Goal: Task Accomplishment & Management: Use online tool/utility

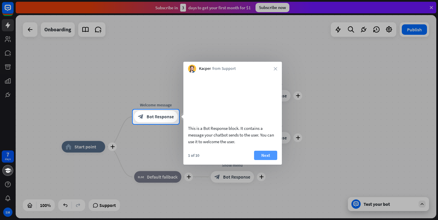
click at [261, 160] on button "Next" at bounding box center [265, 155] width 23 height 9
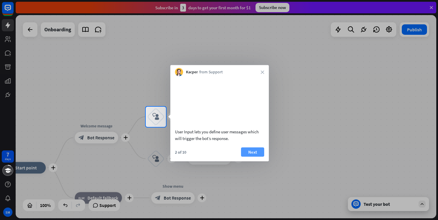
click at [251, 156] on button "Next" at bounding box center [252, 151] width 23 height 9
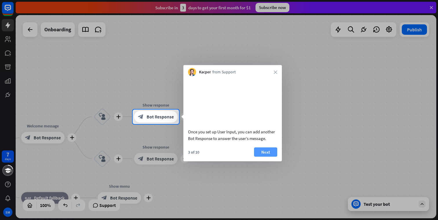
click at [264, 156] on button "Next" at bounding box center [265, 151] width 23 height 9
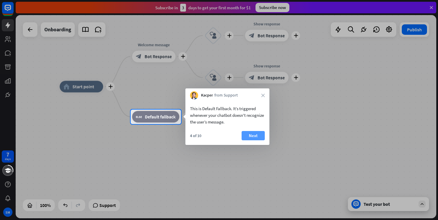
click at [250, 134] on button "Next" at bounding box center [252, 135] width 23 height 9
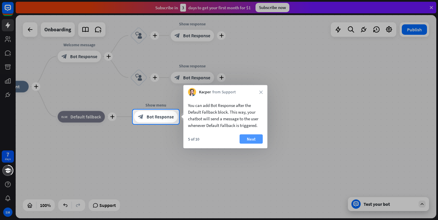
click at [250, 138] on button "Next" at bounding box center [250, 138] width 23 height 9
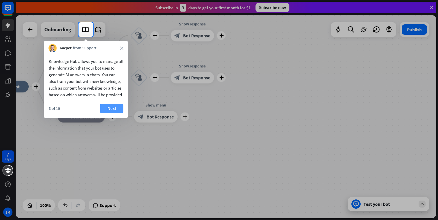
click at [108, 113] on button "Next" at bounding box center [111, 108] width 23 height 9
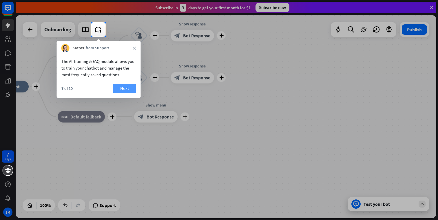
click at [121, 89] on button "Next" at bounding box center [124, 88] width 23 height 9
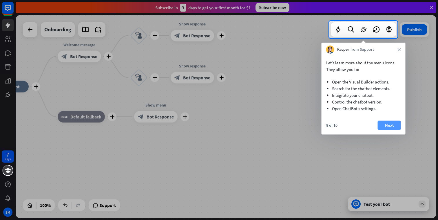
click at [388, 124] on button "Next" at bounding box center [388, 124] width 23 height 9
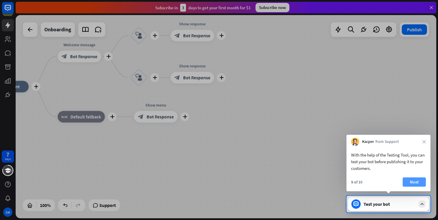
click at [409, 181] on button "Next" at bounding box center [413, 181] width 23 height 9
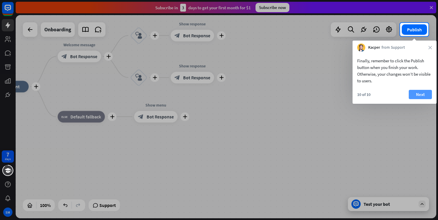
click at [420, 95] on button "Next" at bounding box center [419, 94] width 23 height 9
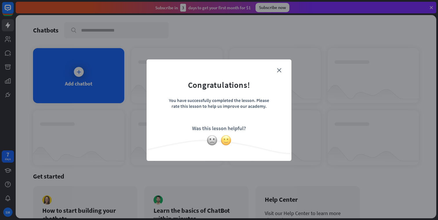
click at [226, 140] on img at bounding box center [225, 140] width 11 height 11
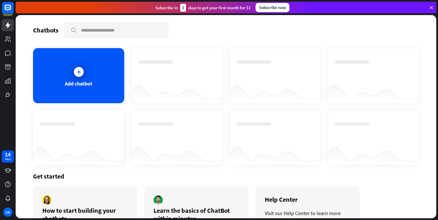
click at [431, 9] on icon at bounding box center [430, 7] width 5 height 5
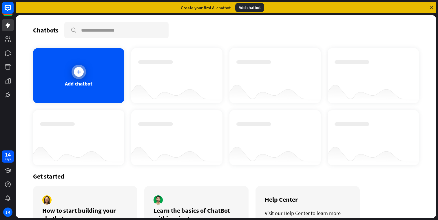
click at [78, 72] on icon at bounding box center [79, 72] width 6 height 6
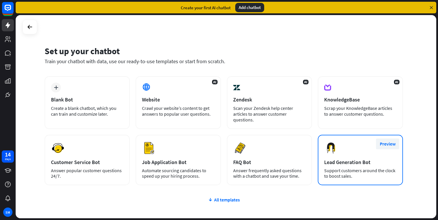
click at [389, 144] on button "Preview" at bounding box center [387, 143] width 23 height 11
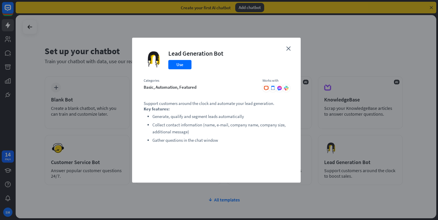
click at [320, 137] on div "close Lead Generation Bot Use Categories basic, automation, featured Works with…" at bounding box center [219, 110] width 438 height 220
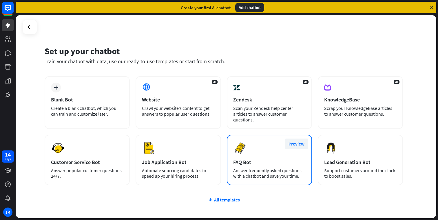
click at [294, 143] on button "Preview" at bounding box center [296, 143] width 23 height 11
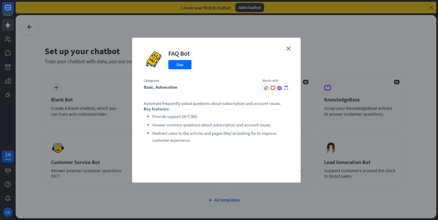
click at [272, 87] on icon at bounding box center [272, 88] width 5 height 5
click at [359, 157] on div "close FAQ Bot Use Categories basic, automation Works with .cls-1{fill:url(#radi…" at bounding box center [219, 110] width 438 height 220
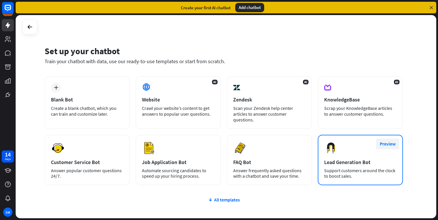
click at [386, 145] on button "Preview" at bounding box center [387, 143] width 23 height 11
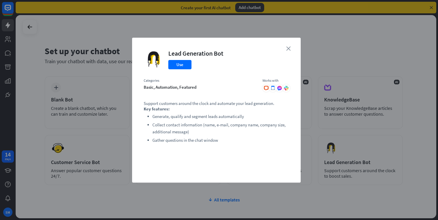
click at [289, 48] on icon "close" at bounding box center [288, 48] width 4 height 4
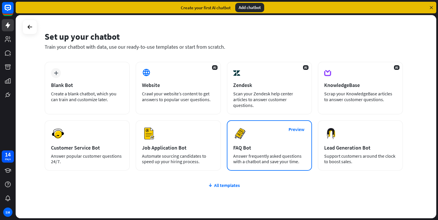
scroll to position [36, 0]
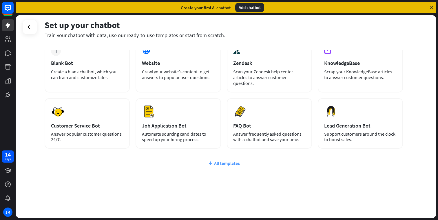
click at [210, 162] on icon at bounding box center [210, 163] width 5 height 6
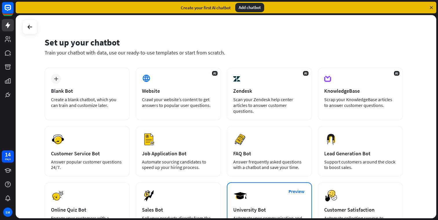
scroll to position [9, 0]
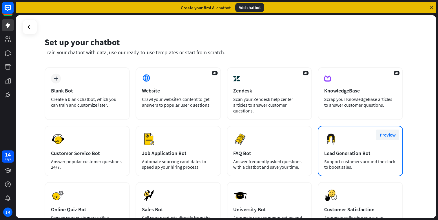
click at [390, 135] on button "Preview" at bounding box center [387, 134] width 23 height 11
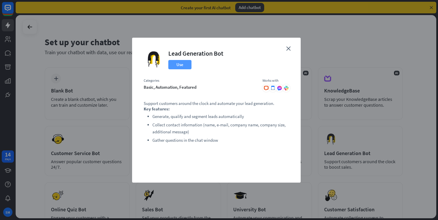
click at [182, 65] on button "Use" at bounding box center [179, 64] width 23 height 9
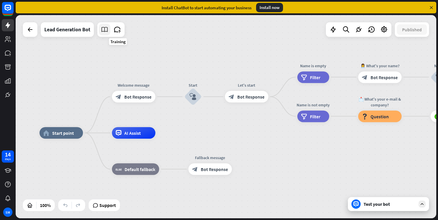
click at [105, 30] on icon at bounding box center [105, 30] width 8 height 8
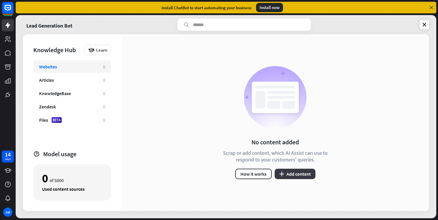
click at [289, 173] on button "plus Add content" at bounding box center [294, 173] width 41 height 10
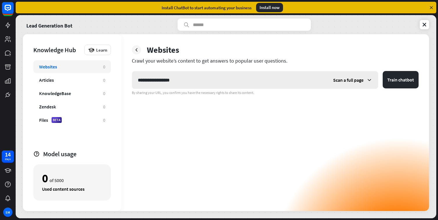
type input "**********"
click at [370, 79] on icon at bounding box center [369, 80] width 6 height 6
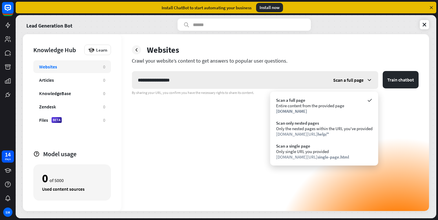
click at [370, 79] on icon at bounding box center [369, 80] width 6 height 6
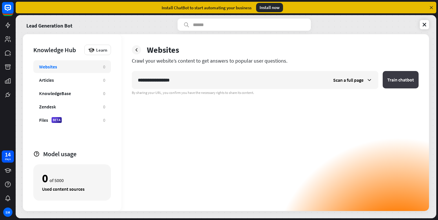
click at [403, 81] on button "Train chatbot" at bounding box center [400, 79] width 36 height 17
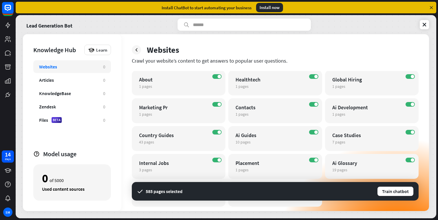
scroll to position [223, 0]
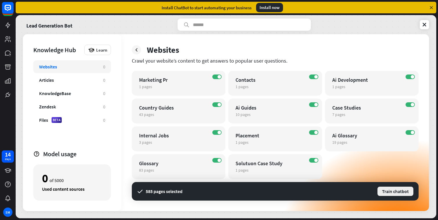
click at [392, 191] on button "Train chatbot" at bounding box center [395, 191] width 37 height 10
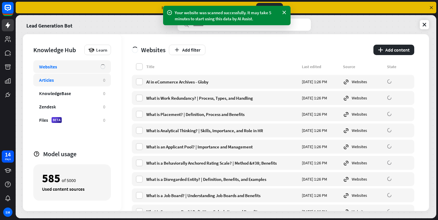
click at [51, 80] on div "Articles" at bounding box center [46, 80] width 15 height 6
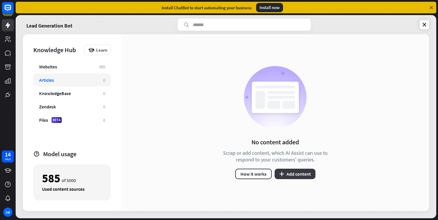
click at [289, 175] on button "plus Add content" at bounding box center [294, 173] width 41 height 10
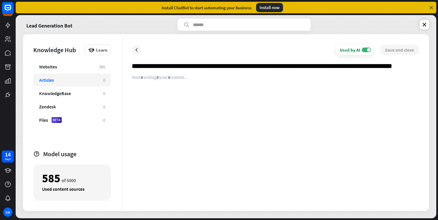
scroll to position [0, 21]
type input "**********"
click at [135, 51] on icon at bounding box center [136, 50] width 6 height 6
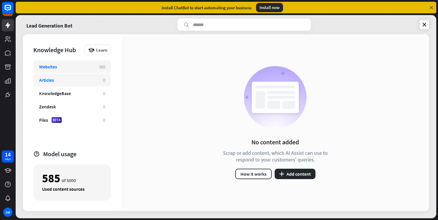
click at [61, 68] on div "Websites" at bounding box center [66, 67] width 54 height 6
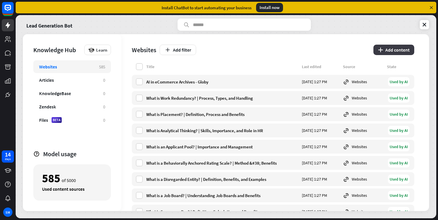
click at [405, 47] on button "plus Add content" at bounding box center [393, 50] width 41 height 10
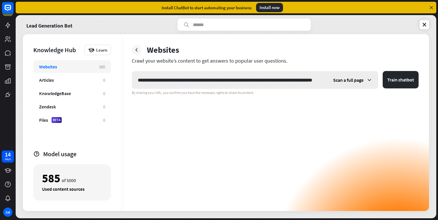
scroll to position [0, 41]
type input "**********"
click at [393, 79] on button "Train chatbot" at bounding box center [400, 79] width 36 height 17
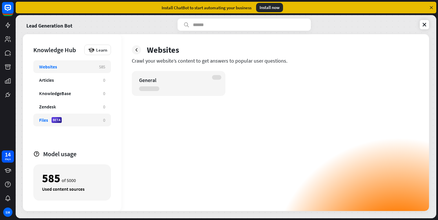
click at [66, 123] on div "Files BETA 0" at bounding box center [72, 119] width 78 height 13
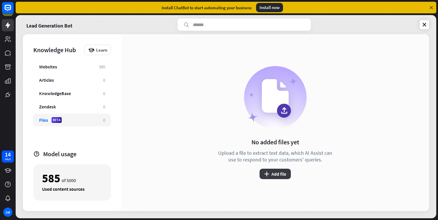
click at [279, 175] on button "plus Add file" at bounding box center [274, 173] width 31 height 10
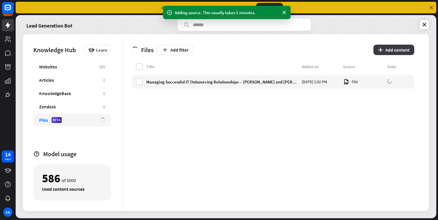
click at [397, 51] on button "plus Add content" at bounding box center [393, 50] width 41 height 10
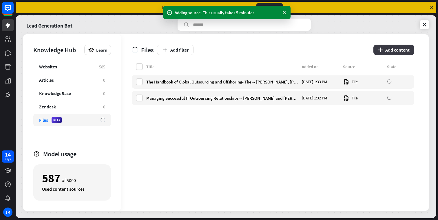
click at [392, 50] on button "plus Add content" at bounding box center [393, 50] width 41 height 10
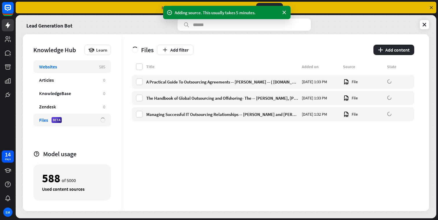
click at [68, 67] on div "Websites" at bounding box center [66, 67] width 54 height 6
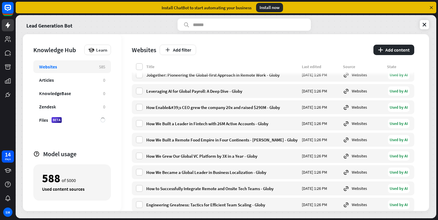
scroll to position [9358, 0]
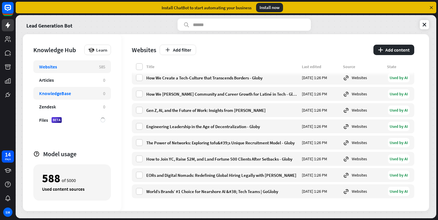
click at [77, 92] on div "KnowledgeBase" at bounding box center [68, 93] width 58 height 6
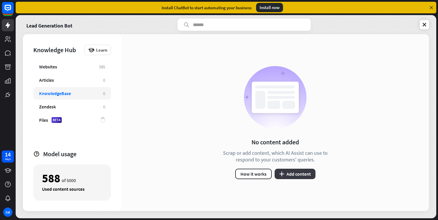
click at [292, 172] on button "plus Add content" at bounding box center [294, 173] width 41 height 10
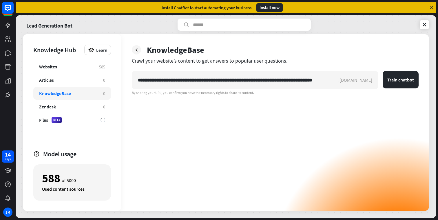
scroll to position [0, 11]
type input "**********"
click at [399, 71] on button "Train chatbot" at bounding box center [408, 79] width 19 height 17
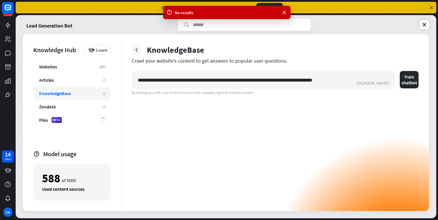
scroll to position [0, 0]
click at [186, 109] on div "**********" at bounding box center [275, 141] width 287 height 140
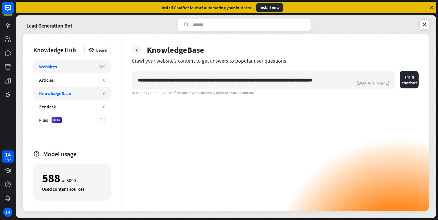
click at [82, 65] on div "Websites" at bounding box center [66, 67] width 54 height 6
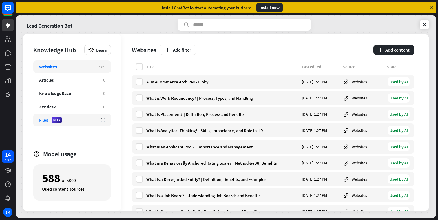
click at [75, 120] on div "Files BETA" at bounding box center [67, 120] width 56 height 6
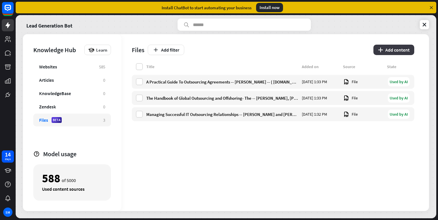
click at [405, 48] on button "plus Add content" at bounding box center [393, 50] width 41 height 10
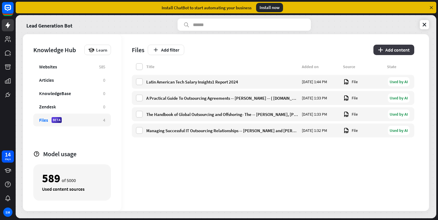
click at [388, 49] on button "plus Add content" at bounding box center [393, 50] width 41 height 10
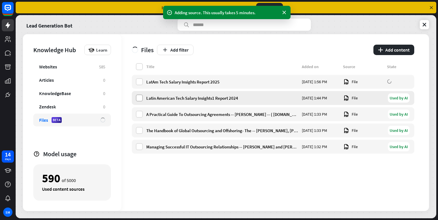
click at [137, 98] on label at bounding box center [139, 97] width 7 height 7
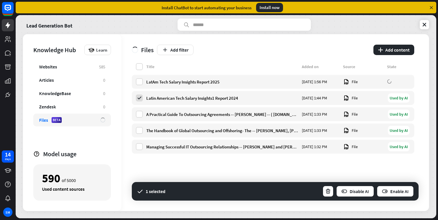
click at [348, 173] on div "Title Added on Source State LatAm Tech Salary Insights Report 2025 [DATE] 1:56 …" at bounding box center [273, 137] width 282 height 148
click at [261, 162] on div "Title Added on Source State LatAm Tech Salary Insights Report 2025 [DATE] 1:56 …" at bounding box center [273, 137] width 282 height 148
click at [140, 98] on icon at bounding box center [139, 97] width 5 height 5
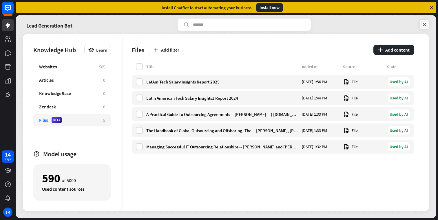
click at [425, 24] on icon at bounding box center [424, 25] width 6 height 6
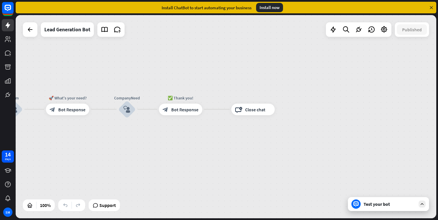
click at [391, 200] on div "Test your bot" at bounding box center [388, 204] width 81 height 14
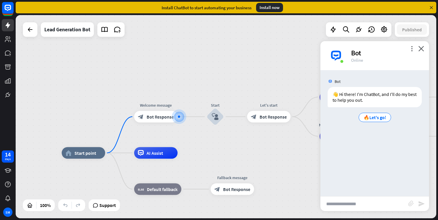
click at [376, 201] on input "text" at bounding box center [364, 203] width 88 height 14
click at [369, 117] on span "🔥Let's go!" at bounding box center [374, 117] width 23 height 6
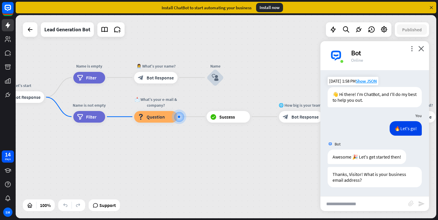
click at [355, 202] on input "text" at bounding box center [364, 203] width 88 height 14
type input "**********"
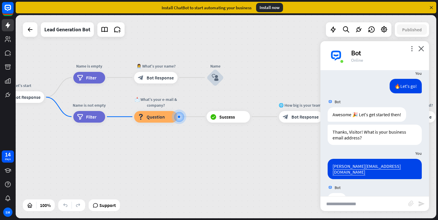
scroll to position [56, 0]
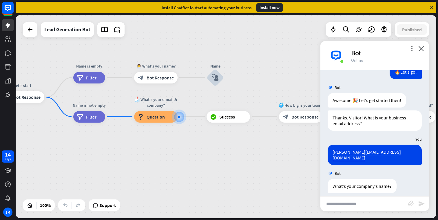
click at [362, 205] on input "text" at bounding box center [364, 203] width 88 height 14
type input "*****"
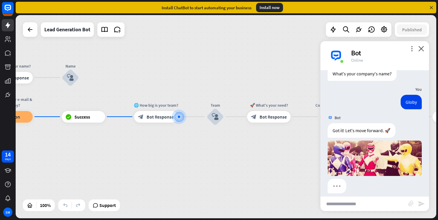
scroll to position [196, 0]
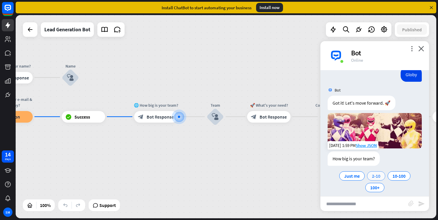
click at [375, 173] on span "2-10" at bounding box center [376, 176] width 8 height 6
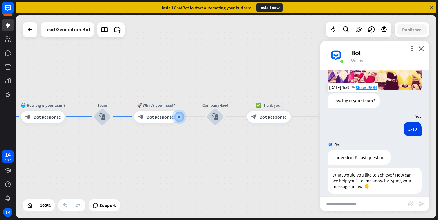
scroll to position [254, 0]
click at [353, 199] on input "text" at bounding box center [364, 203] width 88 height 14
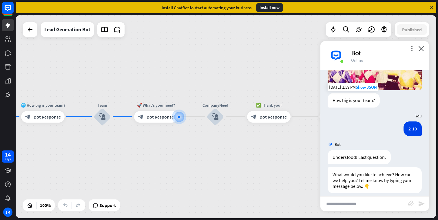
type input "*"
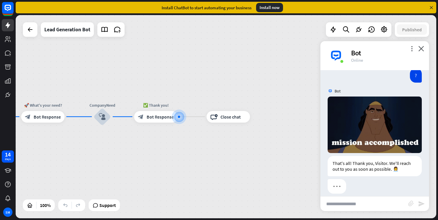
scroll to position [394, 0]
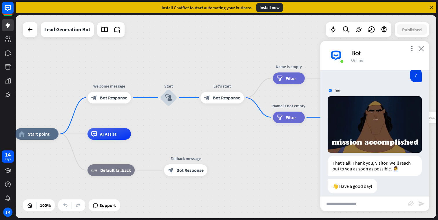
click at [422, 50] on icon "close" at bounding box center [421, 49] width 6 height 6
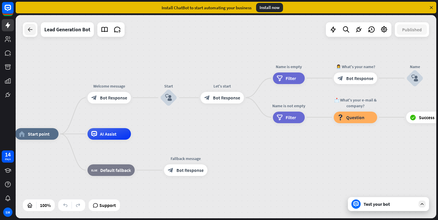
click at [29, 31] on icon at bounding box center [30, 29] width 7 height 7
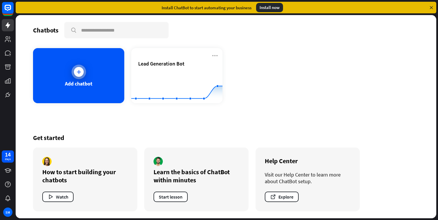
click at [80, 73] on icon at bounding box center [79, 72] width 6 height 6
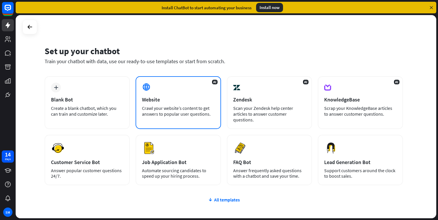
click at [175, 100] on div "Website" at bounding box center [178, 99] width 72 height 7
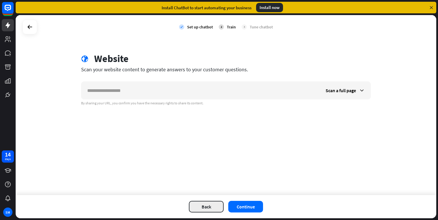
click at [203, 203] on button "Back" at bounding box center [206, 207] width 35 height 12
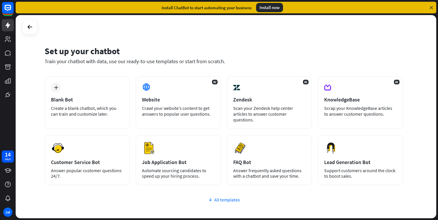
click at [230, 197] on div "All templates" at bounding box center [224, 200] width 358 height 6
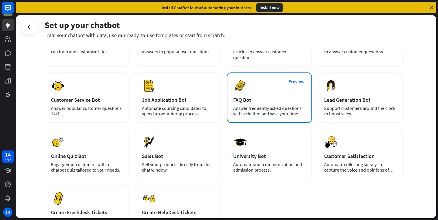
scroll to position [67, 0]
